Goal: Task Accomplishment & Management: Use online tool/utility

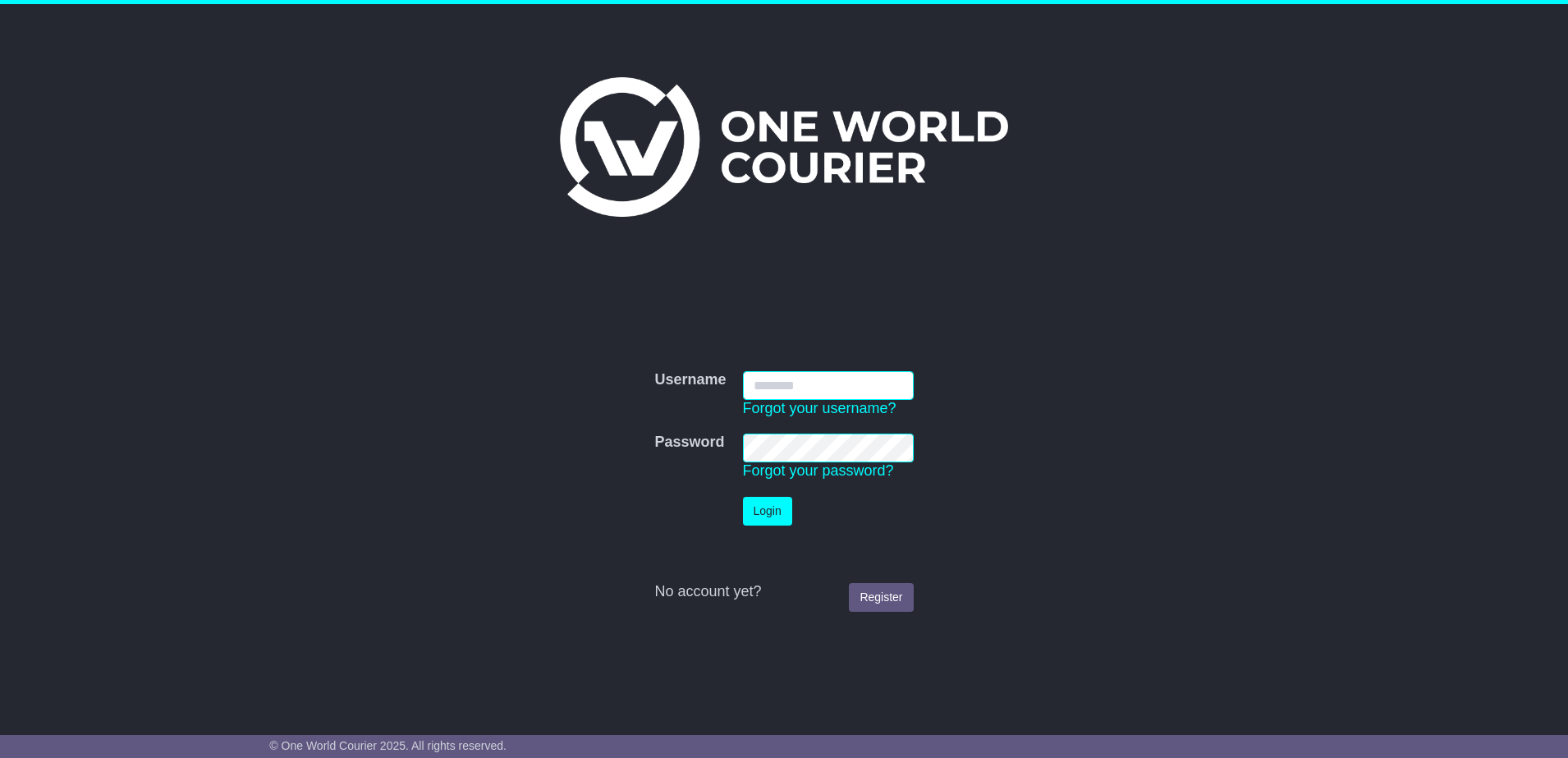
type input "**********"
click at [772, 504] on button "Login" at bounding box center [767, 511] width 49 height 29
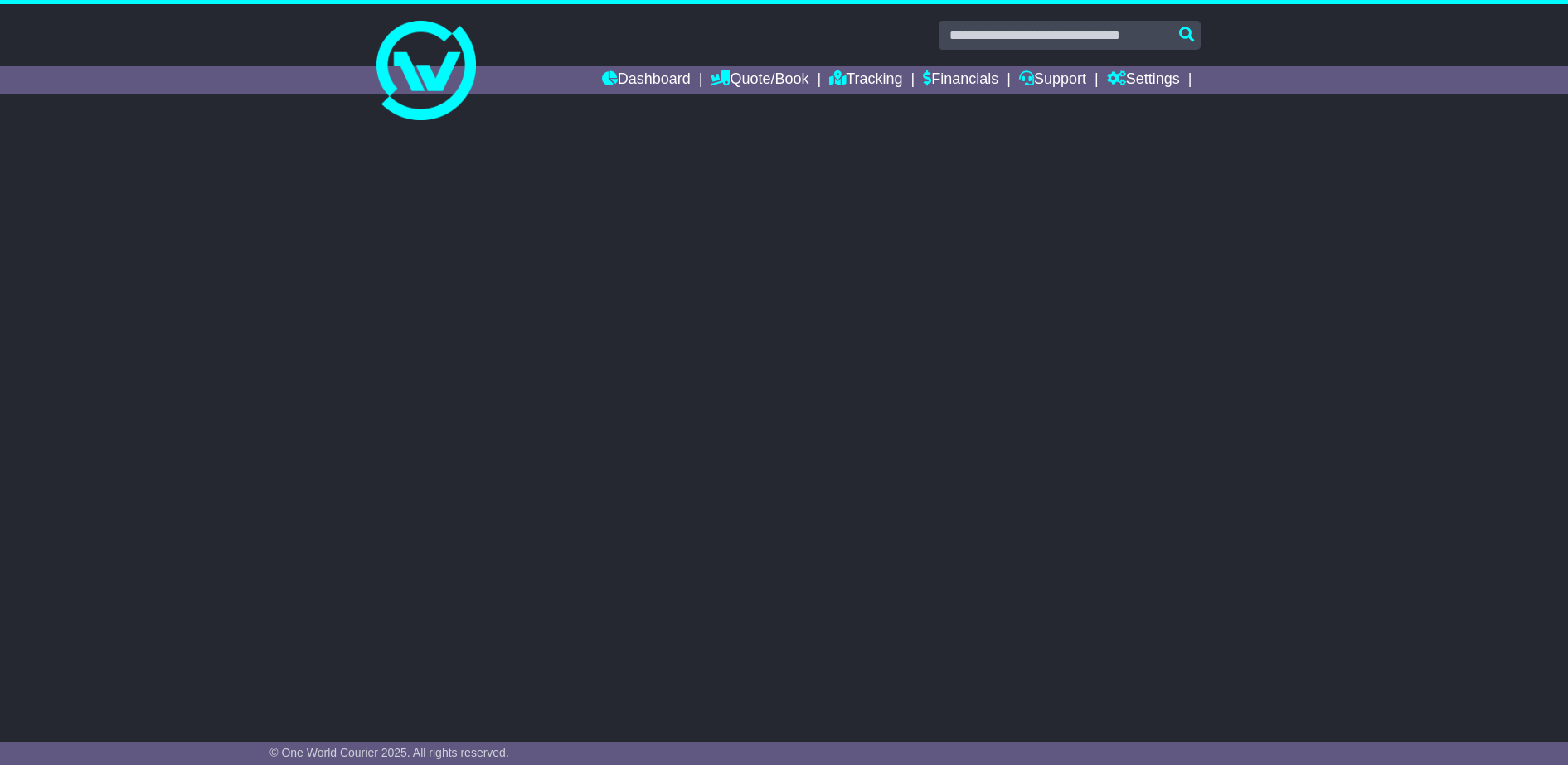
select select "**"
